Goal: Task Accomplishment & Management: Use online tool/utility

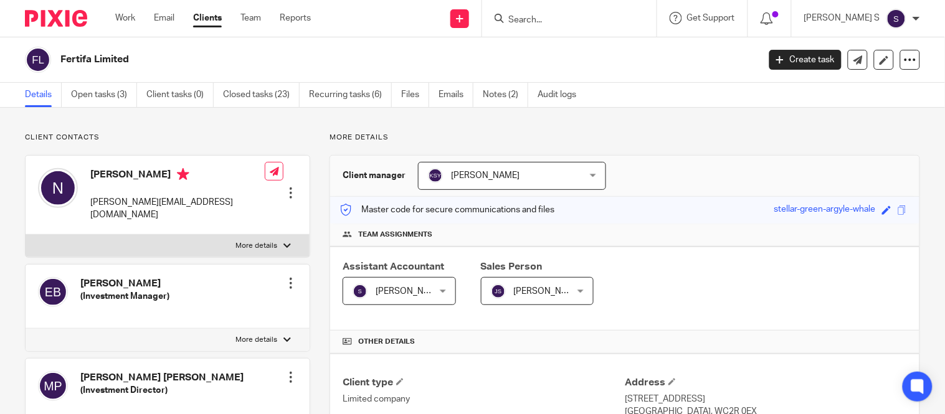
click at [549, 19] on input "Search" at bounding box center [563, 20] width 112 height 11
click at [110, 100] on link "Open tasks (3)" at bounding box center [104, 95] width 66 height 24
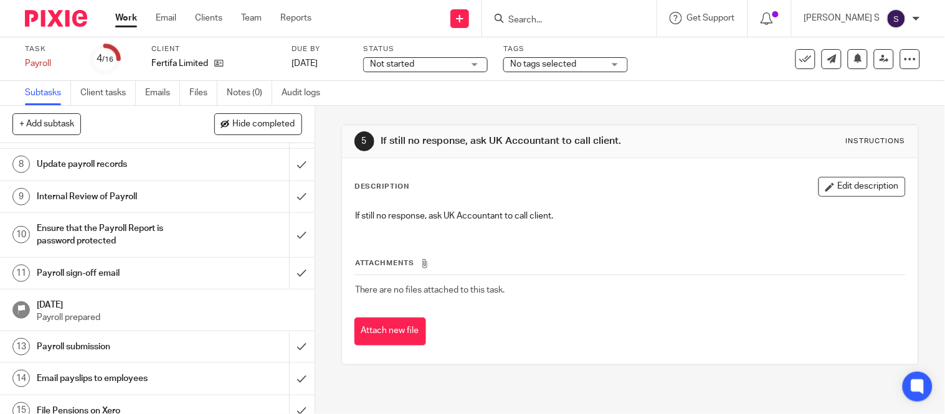
scroll to position [276, 0]
click at [93, 275] on h1 "Payroll sign-off email" at bounding box center [117, 272] width 160 height 19
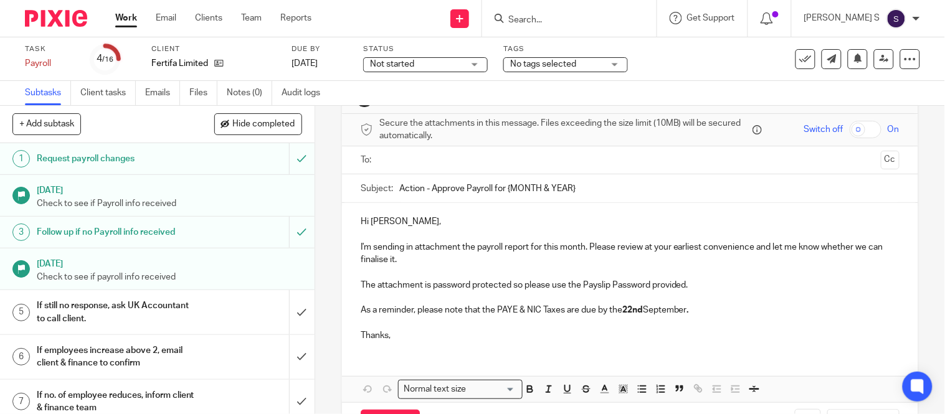
scroll to position [69, 0]
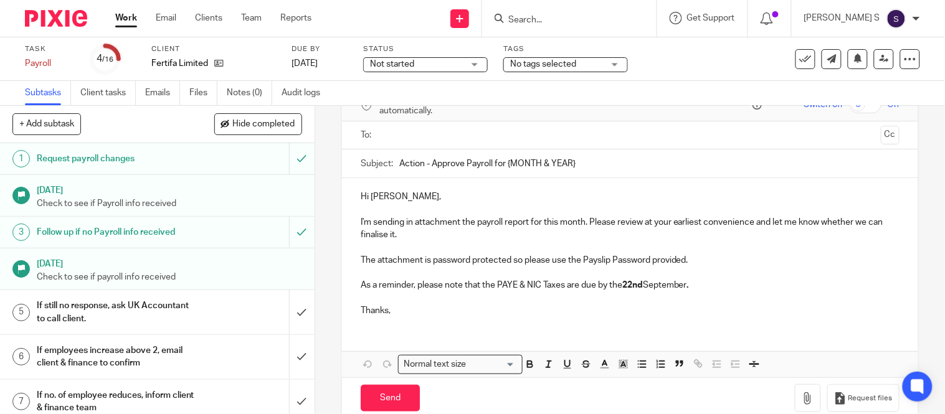
click at [575, 165] on input "Action - Approve Payroll for {MONTH & YEAR}" at bounding box center [649, 163] width 500 height 28
drag, startPoint x: 507, startPoint y: 163, endPoint x: 579, endPoint y: 153, distance: 72.9
click at [579, 153] on input "Action - Approve Payroll for {MONTH & YEAR}" at bounding box center [649, 163] width 500 height 28
type input "Action - Approve Payroll for August 2025."
click at [543, 141] on input "text" at bounding box center [630, 135] width 492 height 14
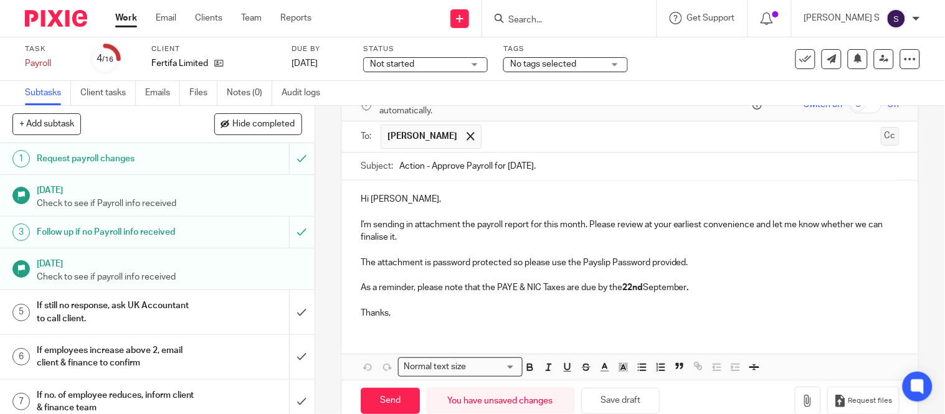
click at [880, 139] on button "Cc" at bounding box center [889, 136] width 19 height 19
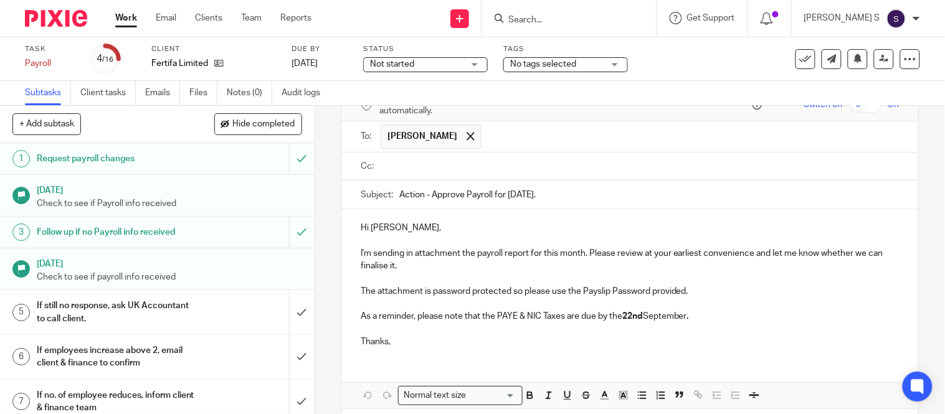
click at [440, 167] on input "text" at bounding box center [639, 166] width 511 height 14
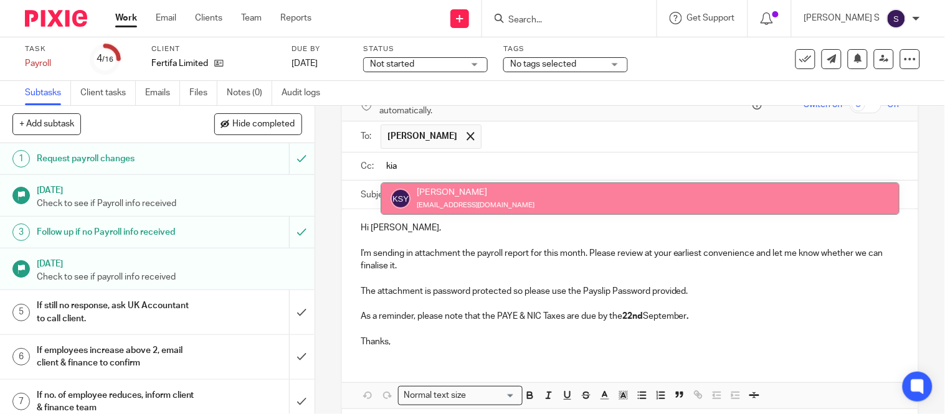
type input "kia"
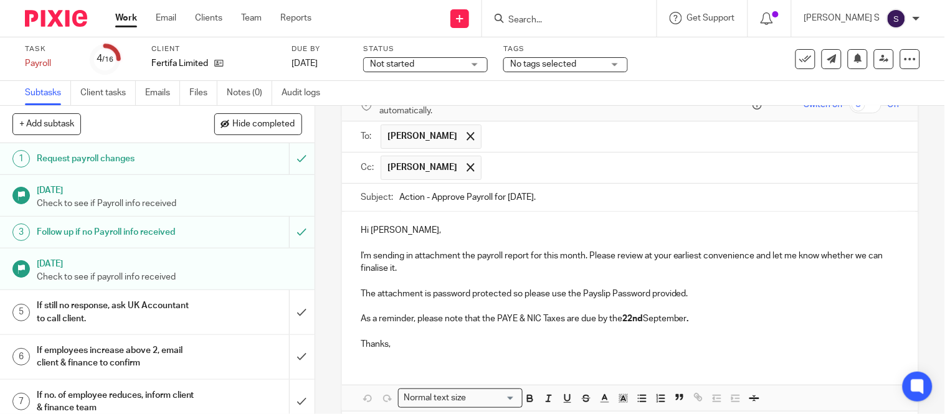
click at [511, 164] on input "text" at bounding box center [691, 168] width 406 height 24
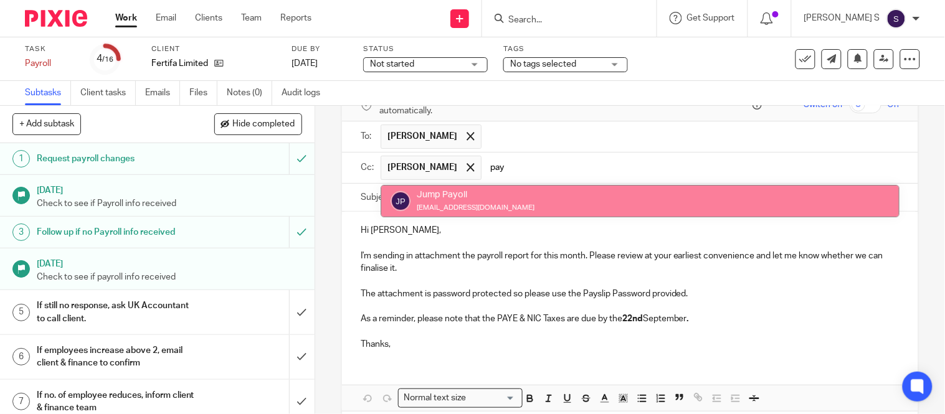
type input "pay"
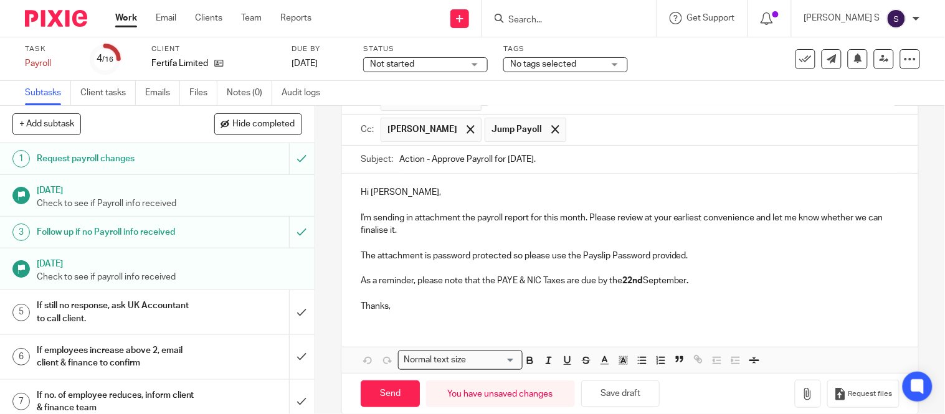
scroll to position [128, 0]
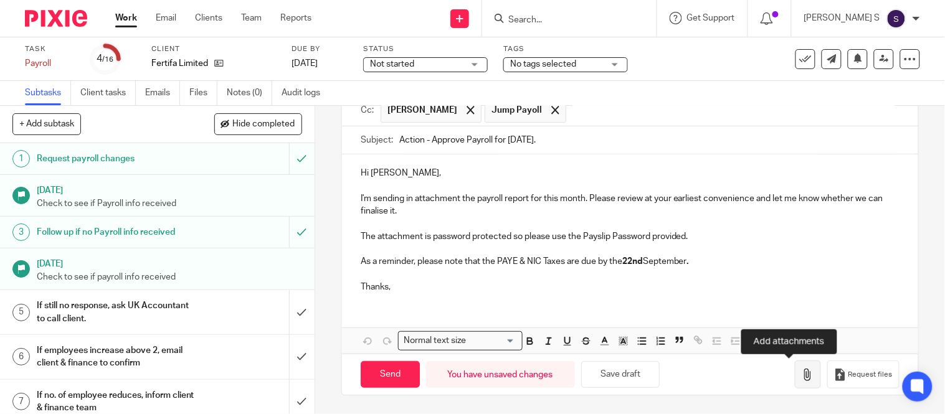
click at [801, 377] on icon "button" at bounding box center [807, 375] width 12 height 12
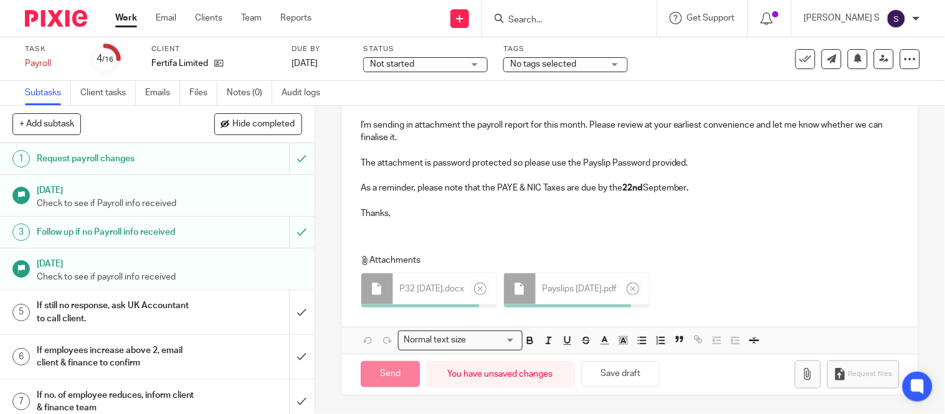
scroll to position [197, 0]
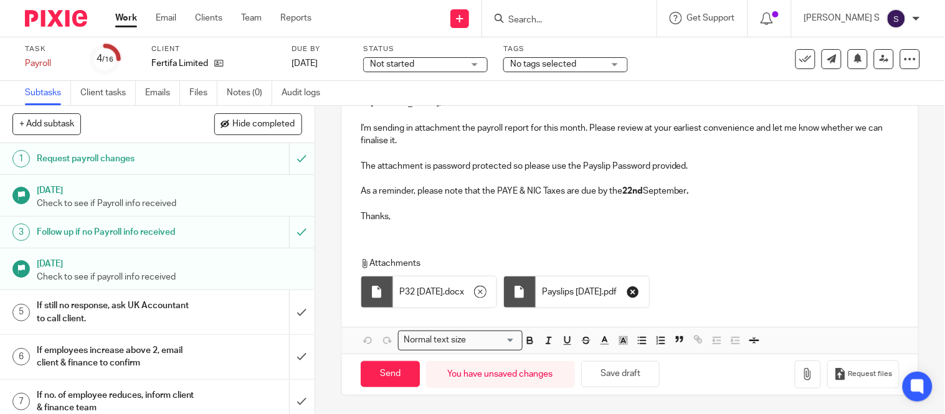
click at [639, 295] on icon "button" at bounding box center [632, 292] width 12 height 12
click at [486, 290] on icon "button" at bounding box center [480, 292] width 12 height 12
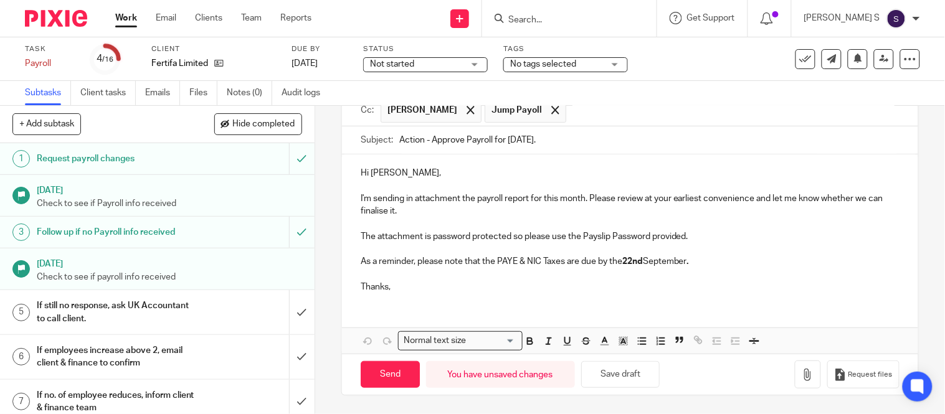
scroll to position [128, 0]
click at [795, 364] on button "button" at bounding box center [808, 375] width 26 height 28
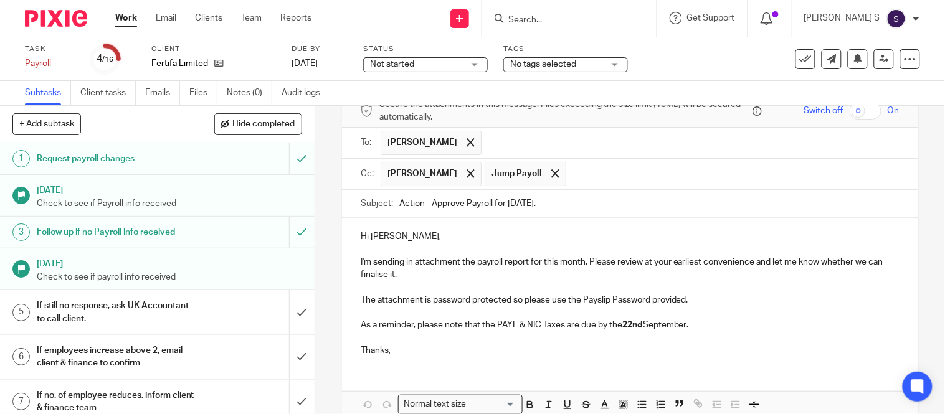
scroll to position [0, 0]
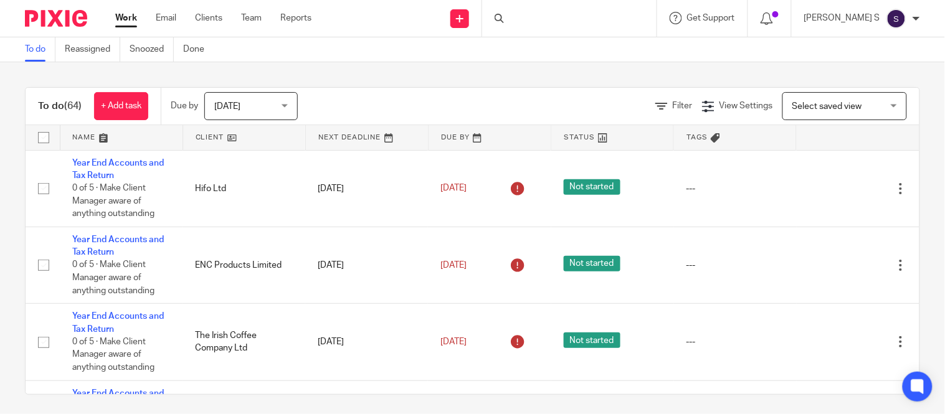
click at [573, 19] on div at bounding box center [569, 18] width 174 height 37
click at [573, 29] on div at bounding box center [569, 18] width 174 height 37
click at [559, 20] on input "Search" at bounding box center [563, 20] width 112 height 11
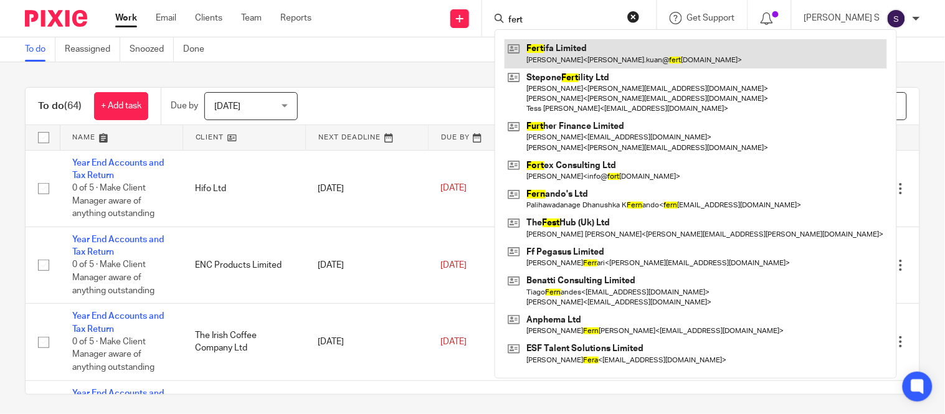
type input "fert"
click at [602, 49] on link at bounding box center [695, 53] width 382 height 29
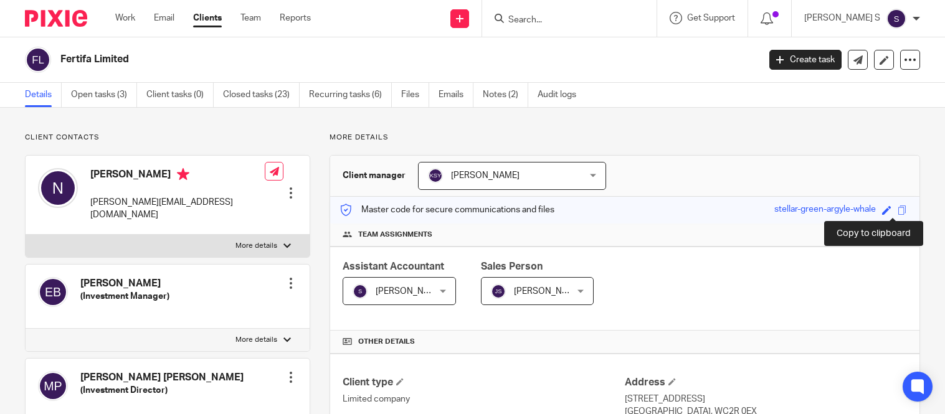
click at [897, 212] on span at bounding box center [901, 209] width 9 height 9
click at [897, 210] on span at bounding box center [901, 209] width 9 height 9
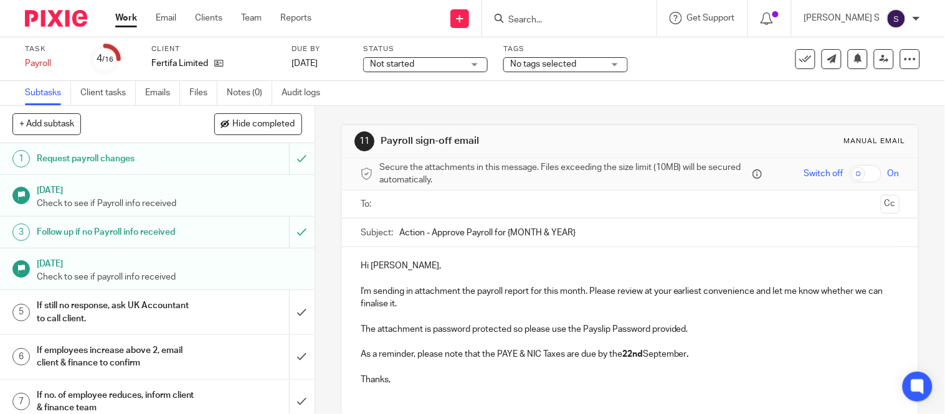
drag, startPoint x: 506, startPoint y: 228, endPoint x: 586, endPoint y: 229, distance: 79.7
click at [582, 229] on input "Action - Approve Payroll for {MONTH & YEAR}" at bounding box center [649, 233] width 500 height 28
type input "Action - Approve Payroll for [DATE]."
click at [471, 207] on input "text" at bounding box center [630, 204] width 492 height 14
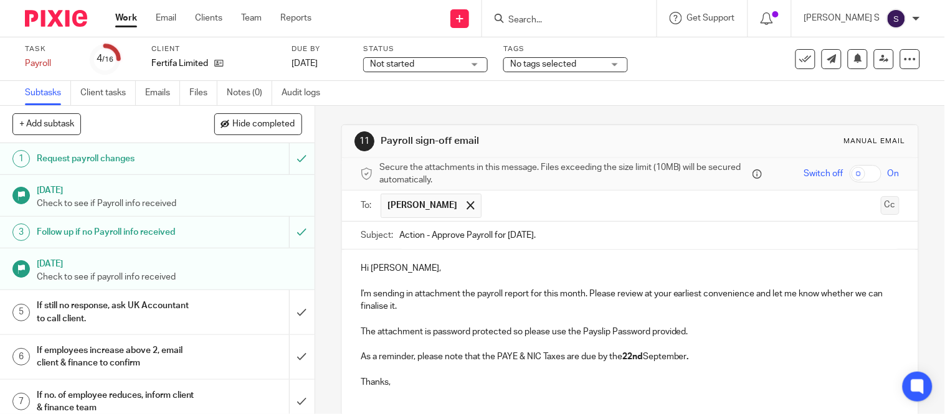
click at [880, 212] on button "Cc" at bounding box center [889, 205] width 19 height 19
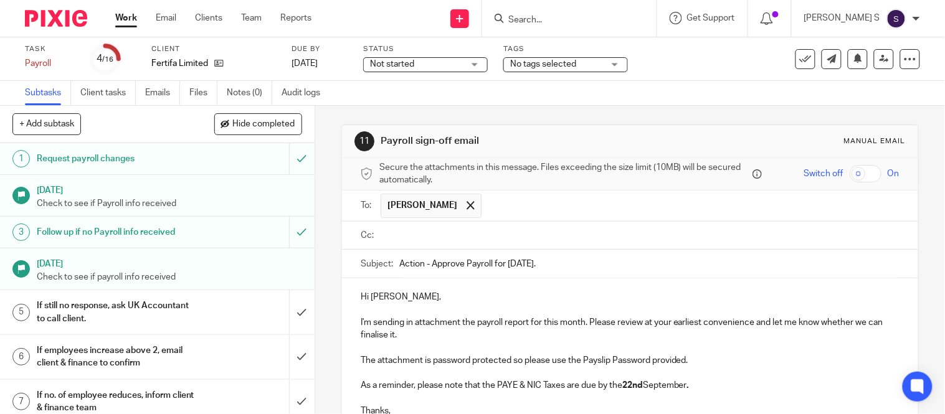
click at [462, 233] on input "text" at bounding box center [639, 236] width 511 height 14
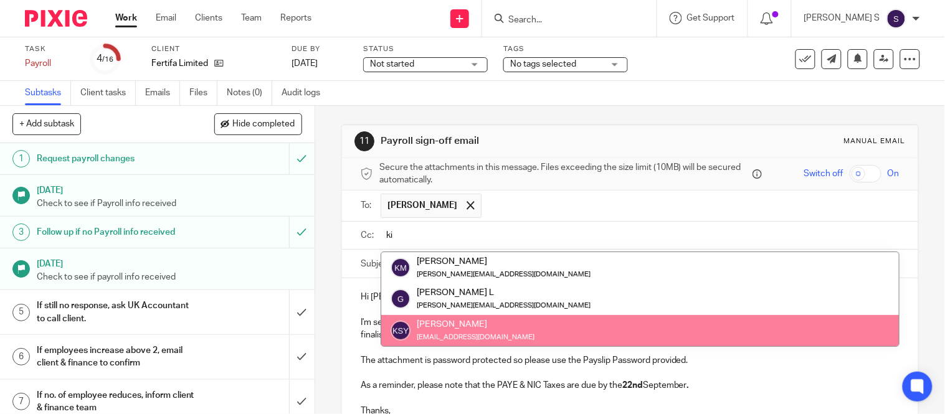
type input "ki"
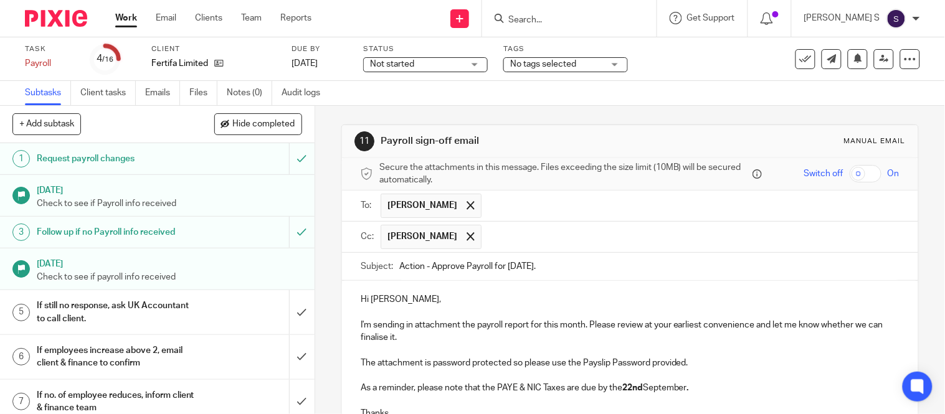
click at [536, 239] on input "text" at bounding box center [691, 237] width 406 height 24
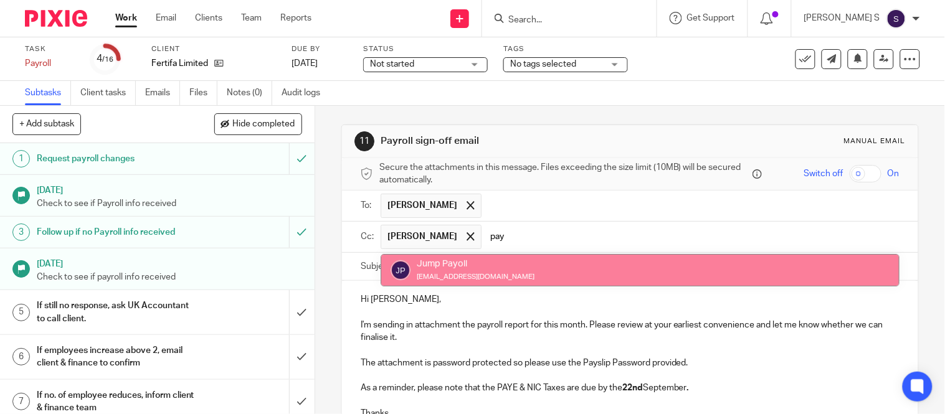
type input "pay"
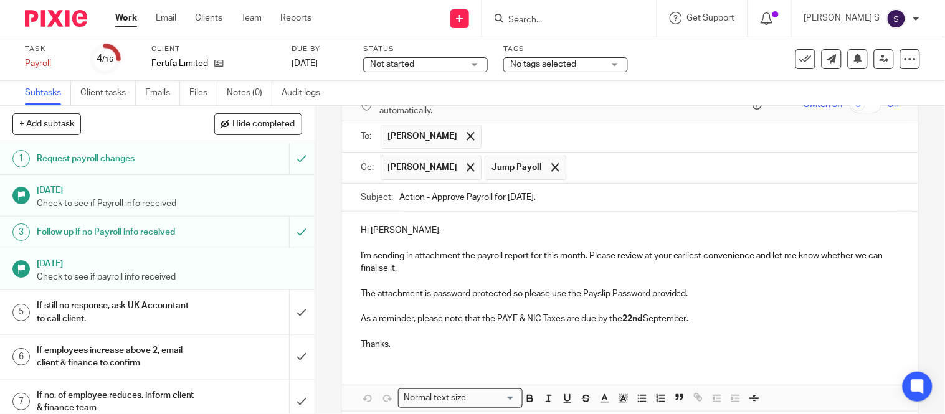
scroll to position [128, 0]
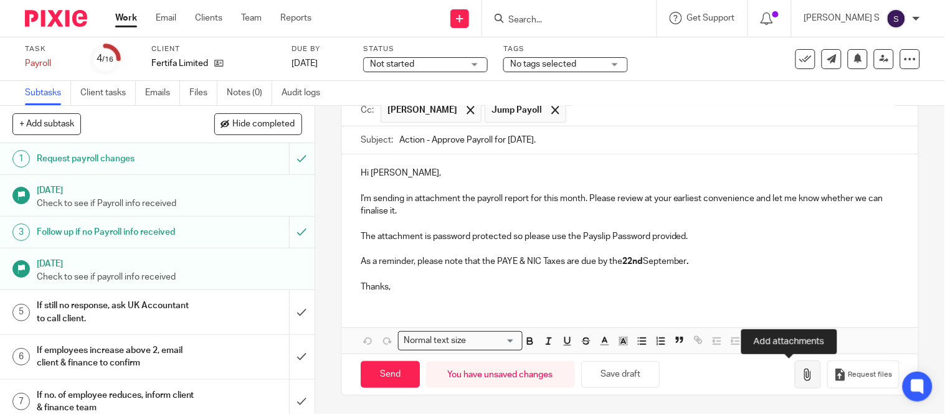
click at [801, 374] on icon "button" at bounding box center [807, 375] width 12 height 12
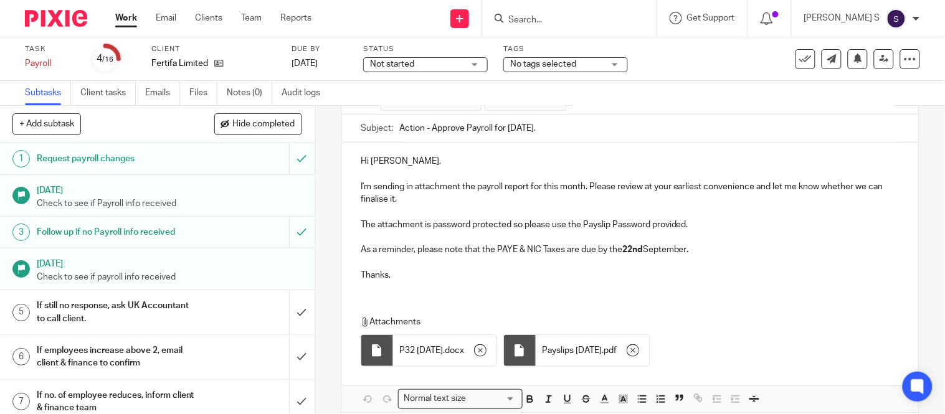
scroll to position [197, 0]
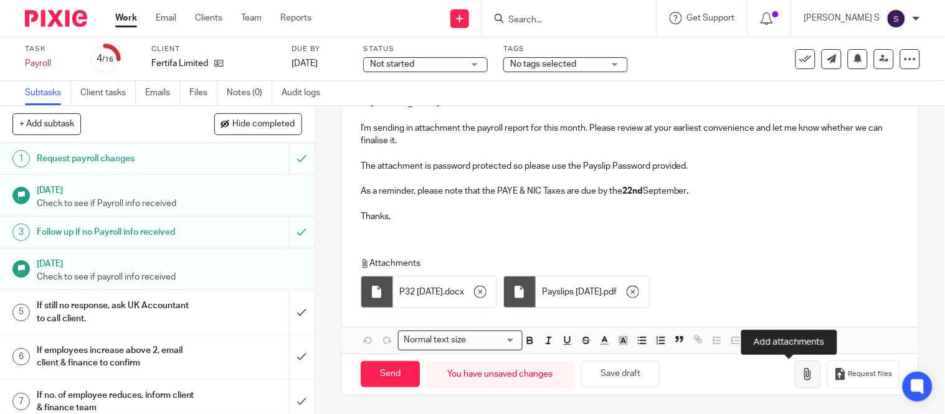
click at [801, 371] on icon "button" at bounding box center [807, 374] width 12 height 12
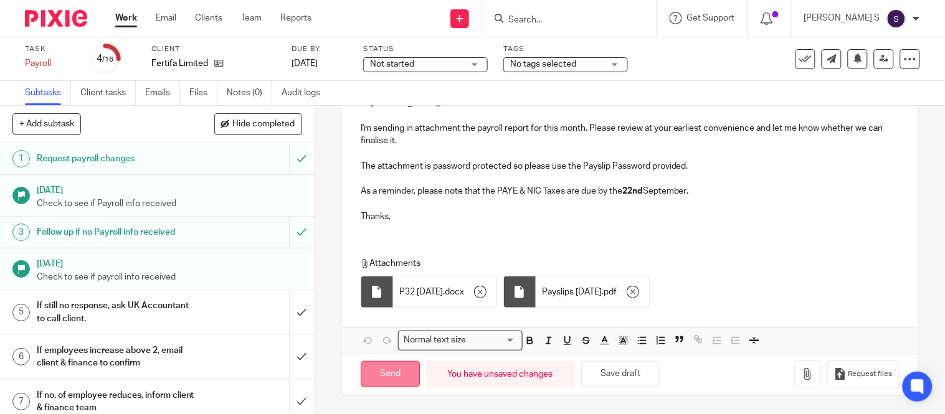
click at [389, 378] on input "Send" at bounding box center [390, 374] width 59 height 27
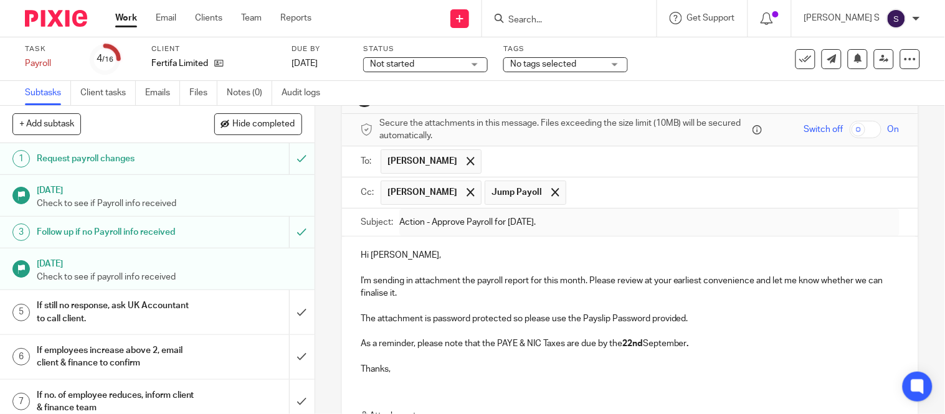
scroll to position [69, 0]
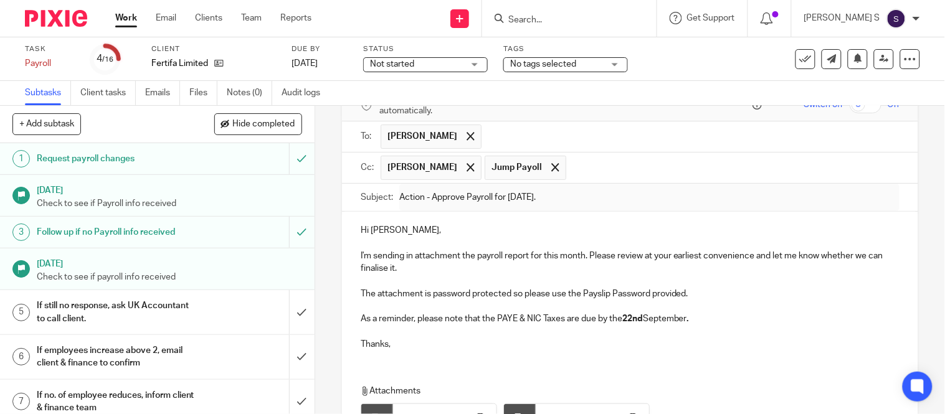
type input "Sent"
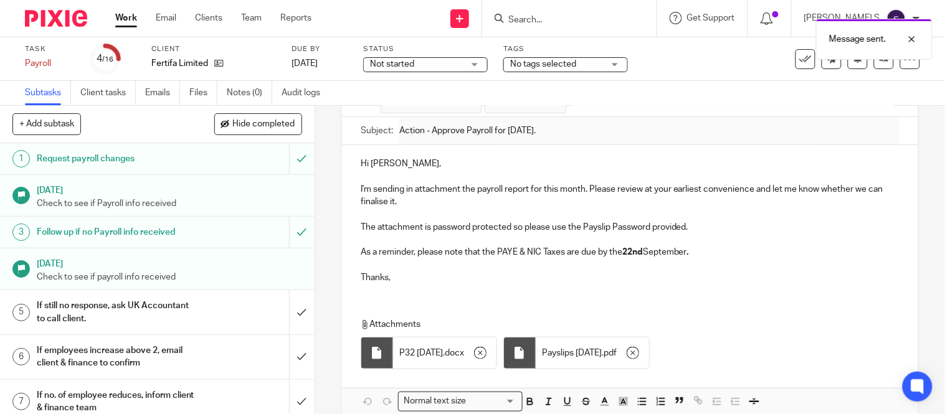
scroll to position [0, 0]
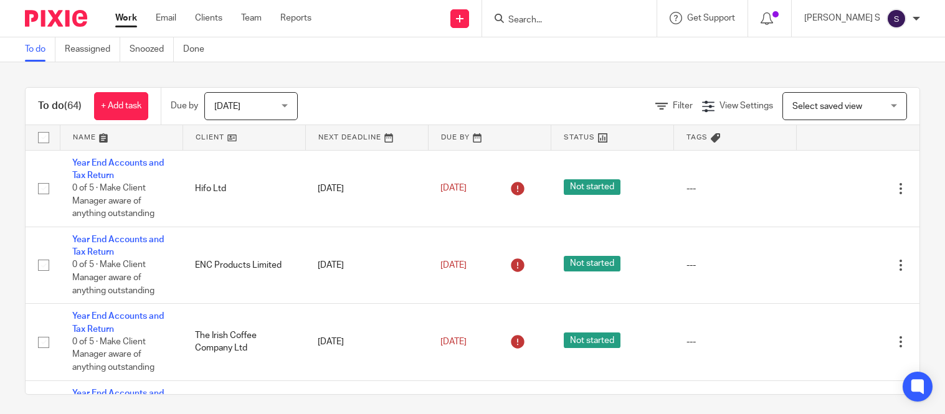
click at [556, 29] on div at bounding box center [569, 18] width 174 height 37
click at [552, 24] on input "Search" at bounding box center [563, 20] width 112 height 11
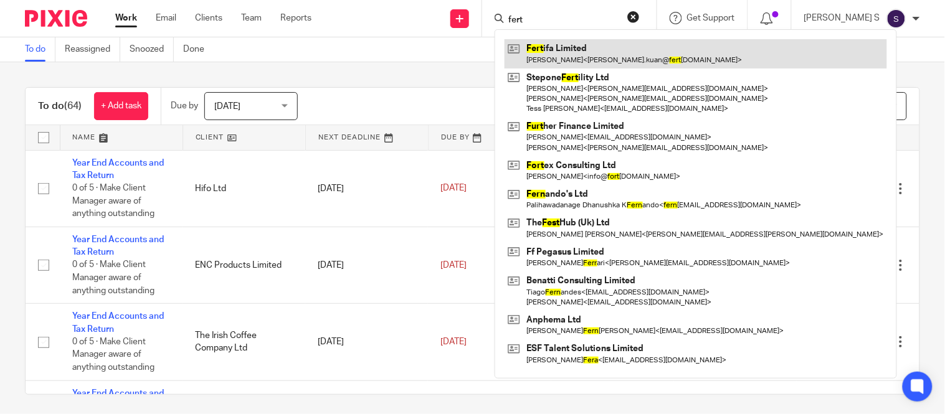
type input "fert"
click at [653, 44] on link at bounding box center [695, 53] width 382 height 29
click at [692, 64] on link at bounding box center [695, 53] width 382 height 29
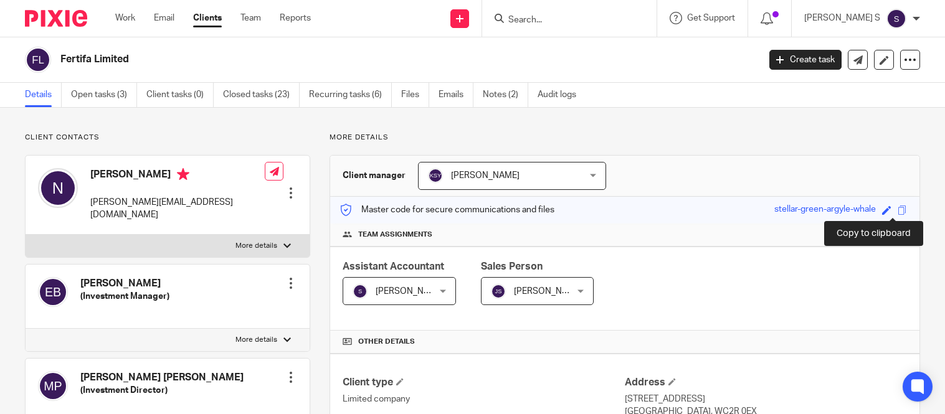
drag, startPoint x: 0, startPoint y: 0, endPoint x: 888, endPoint y: 210, distance: 912.4
click at [897, 210] on span at bounding box center [901, 209] width 9 height 9
